Goal: Task Accomplishment & Management: Manage account settings

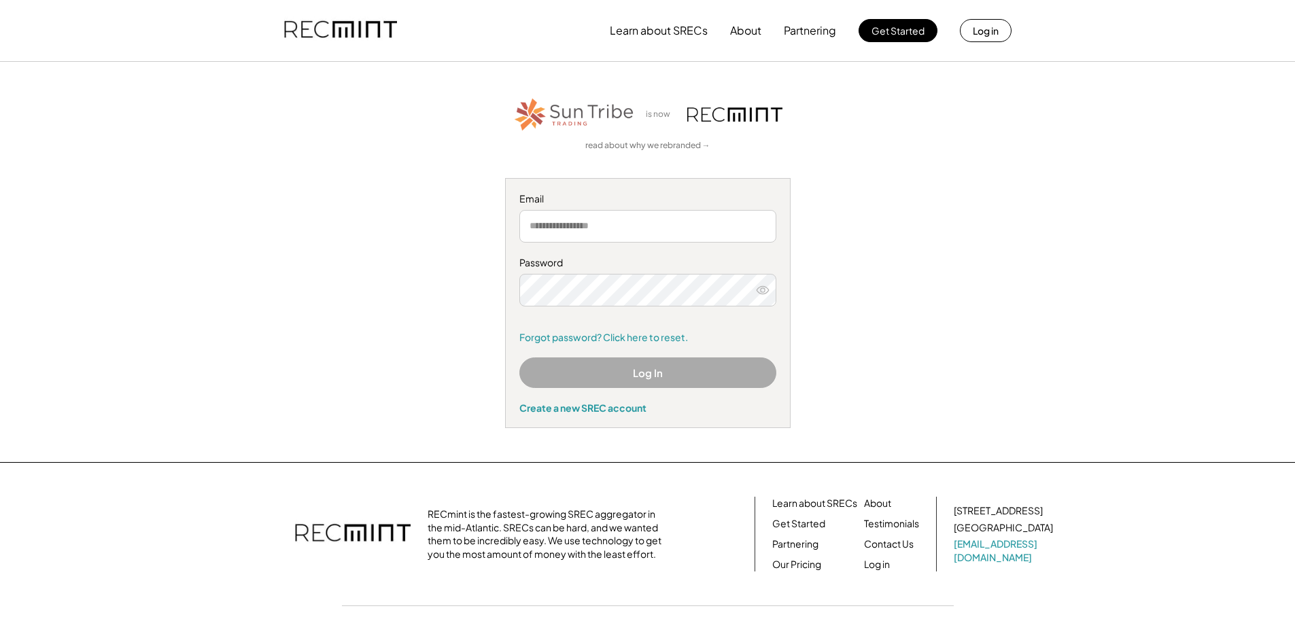
type input "**********"
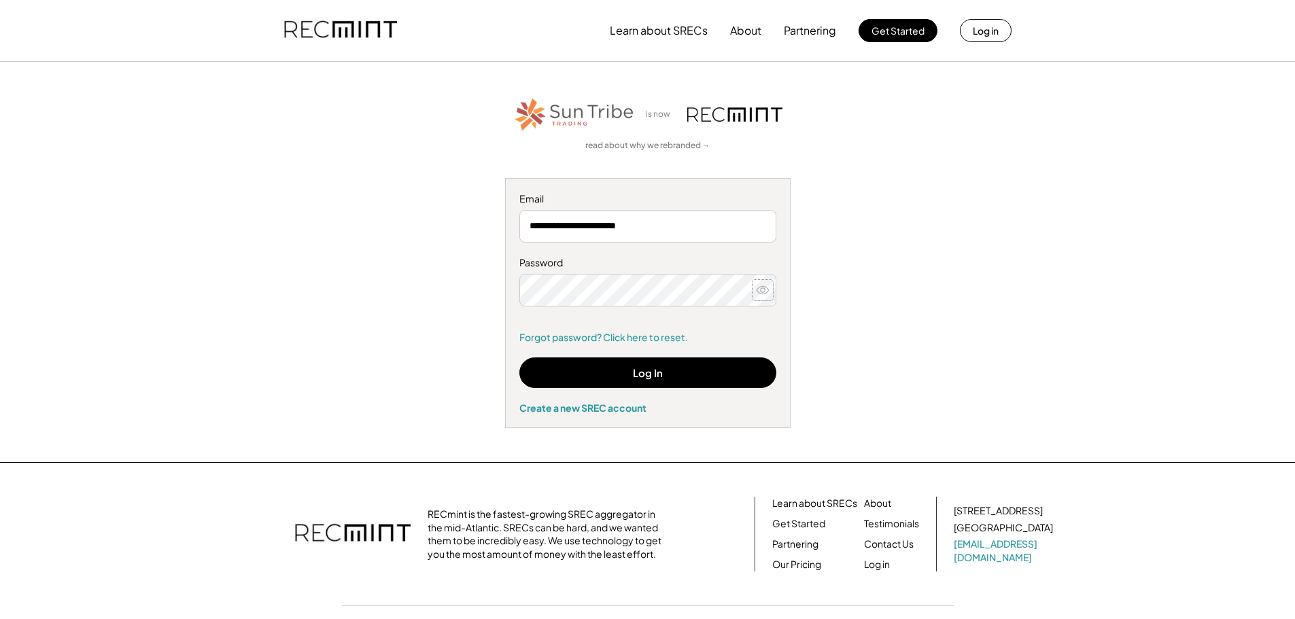
click at [760, 289] on icon at bounding box center [763, 291] width 14 height 14
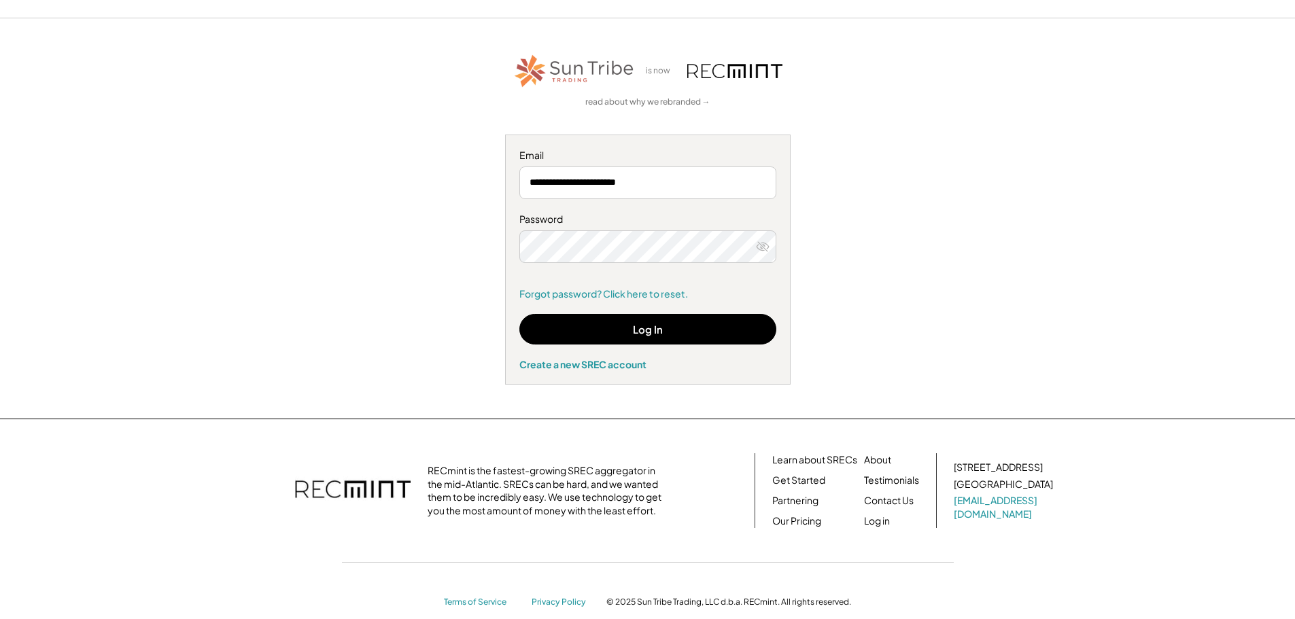
scroll to position [67, 0]
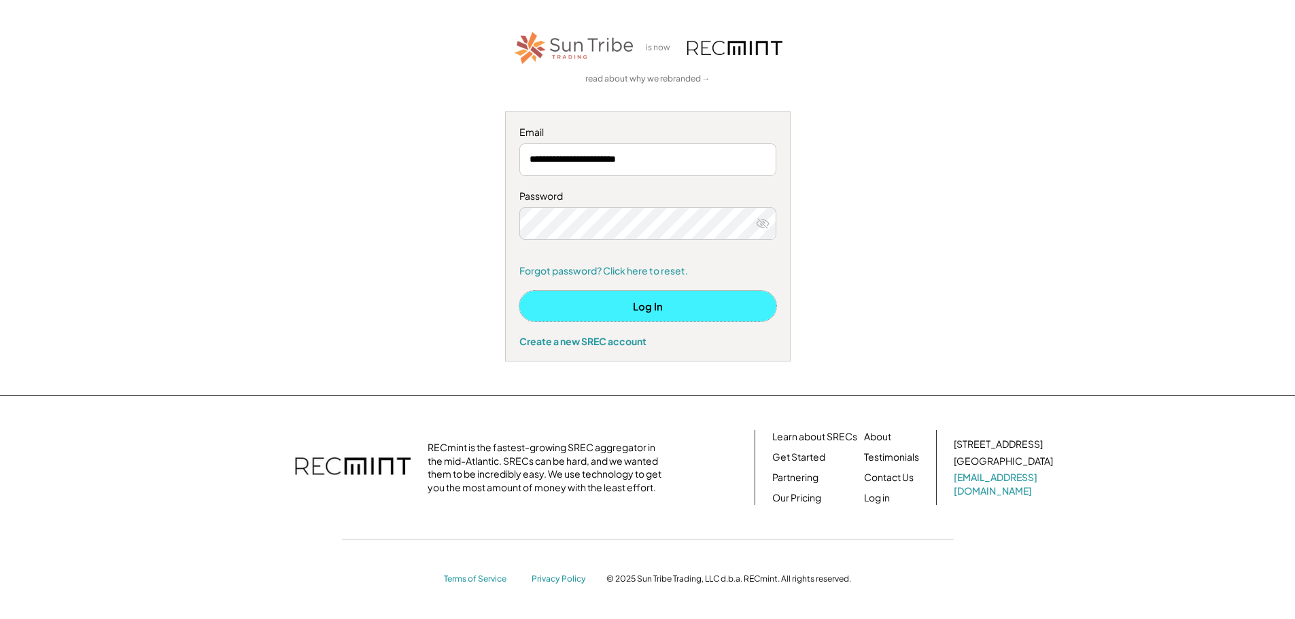
click at [693, 299] on button "Log In" at bounding box center [648, 306] width 257 height 31
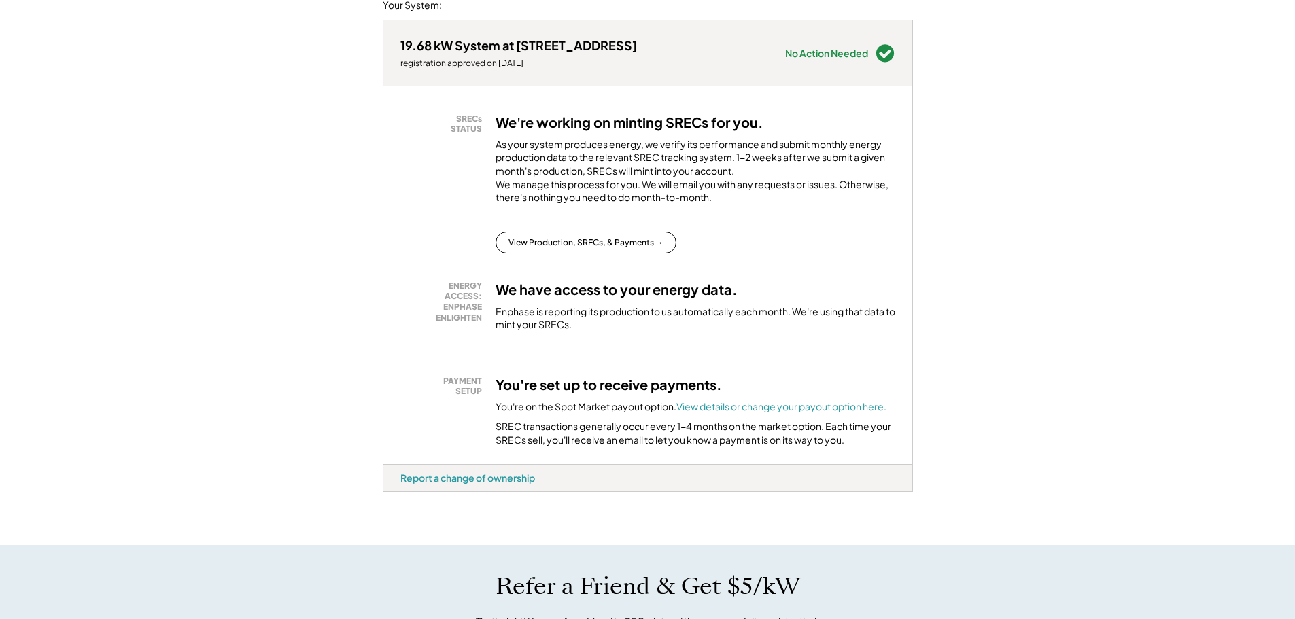
scroll to position [340, 0]
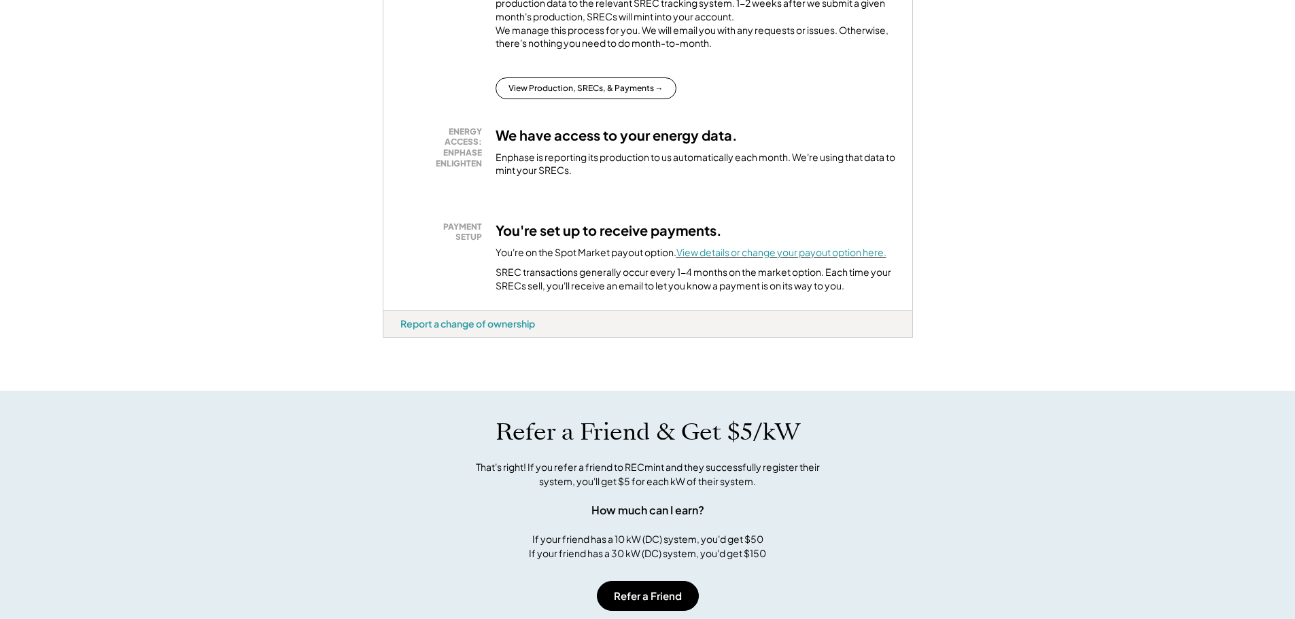
click at [739, 258] on font "View details or change your payout option here." at bounding box center [782, 252] width 210 height 12
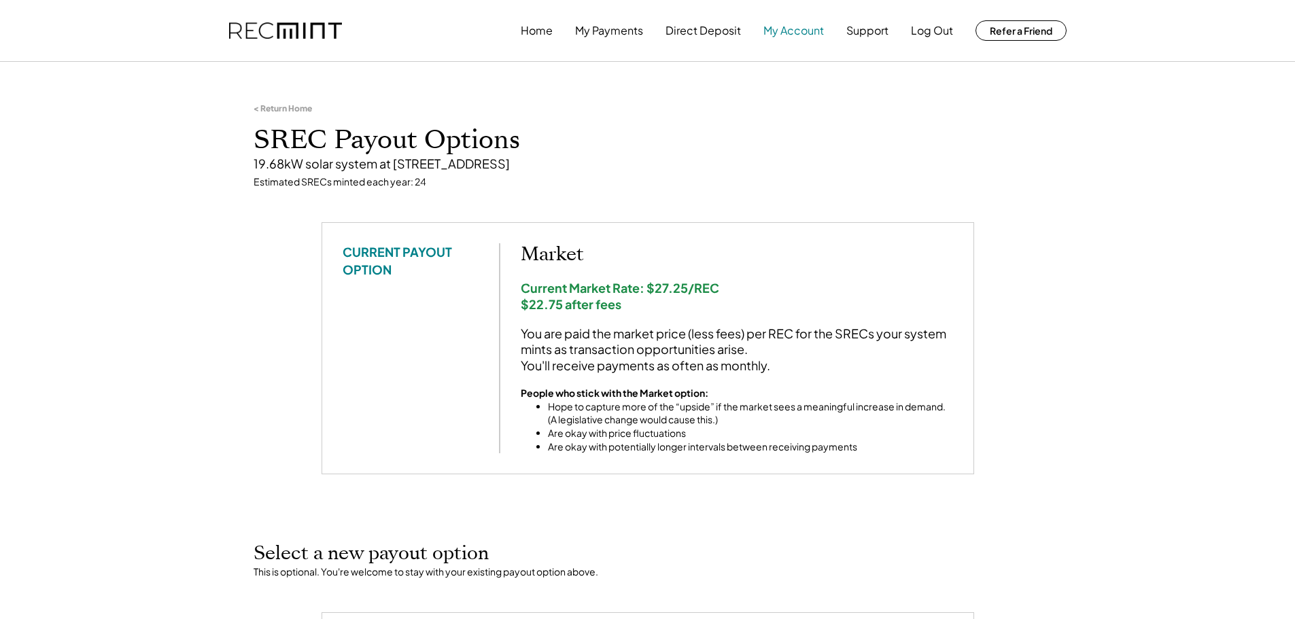
click at [790, 31] on button "My Account" at bounding box center [794, 30] width 61 height 27
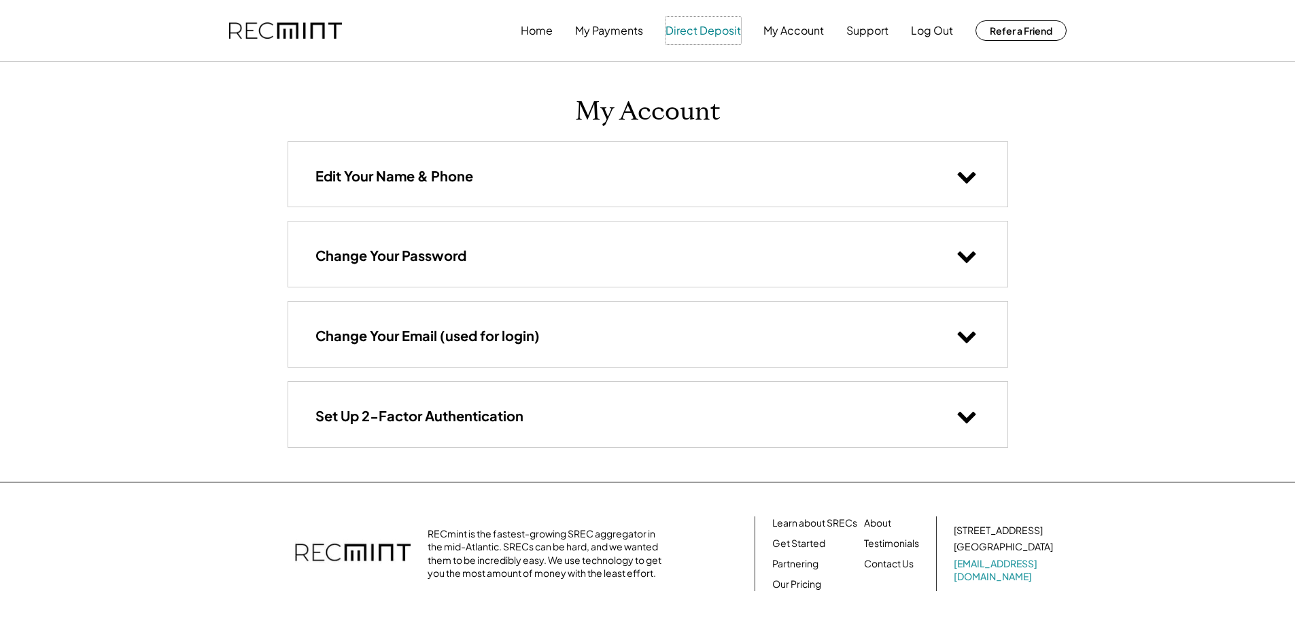
click at [685, 33] on button "Direct Deposit" at bounding box center [703, 30] width 75 height 27
